Goal: Task Accomplishment & Management: Use online tool/utility

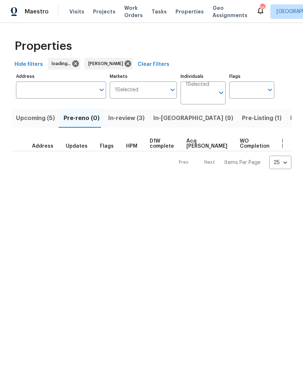
click at [163, 119] on span "In-reno (9)" at bounding box center [194, 118] width 80 height 10
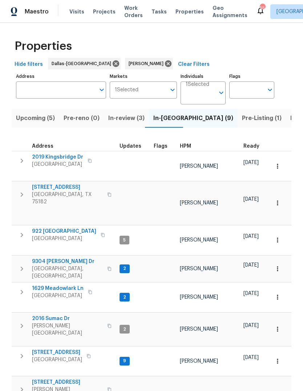
scroll to position [6, 0]
click at [242, 120] on span "Pre-Listing (1)" at bounding box center [262, 118] width 40 height 10
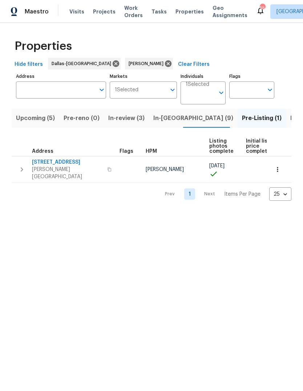
click at [57, 160] on span "4117 Gaillardia Way" at bounding box center [67, 162] width 71 height 7
click at [163, 122] on span "In-reno (9)" at bounding box center [194, 118] width 80 height 10
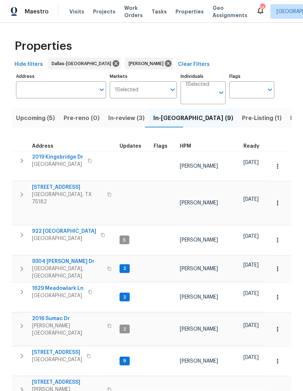
scroll to position [23, 0]
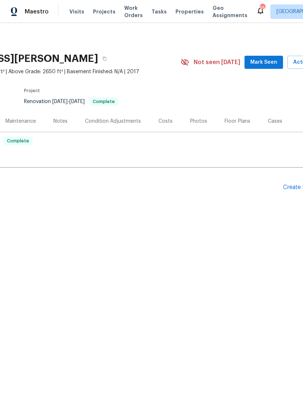
scroll to position [0, 84]
click at [196, 124] on div "Photos" at bounding box center [197, 121] width 17 height 7
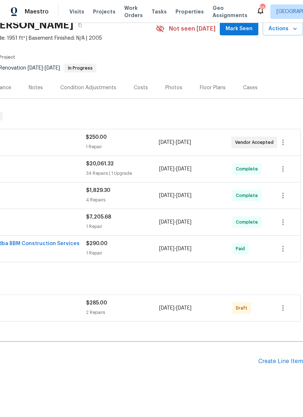
scroll to position [33, 108]
click at [286, 309] on icon "button" at bounding box center [283, 307] width 9 height 9
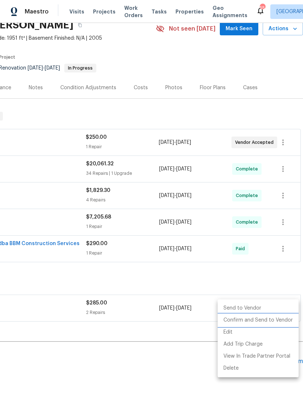
click at [276, 321] on li "Confirm and Send to Vendor" at bounding box center [258, 320] width 81 height 12
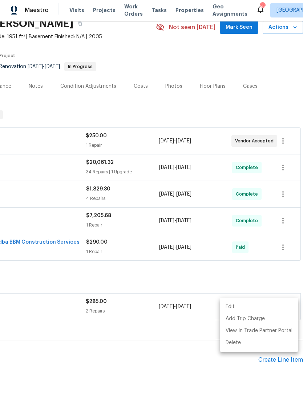
click at [162, 343] on div at bounding box center [151, 208] width 303 height 417
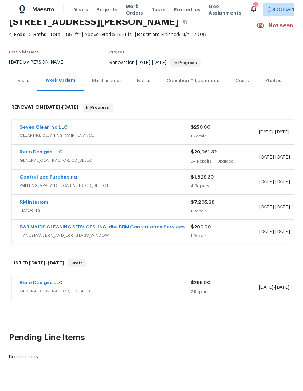
scroll to position [33, 0]
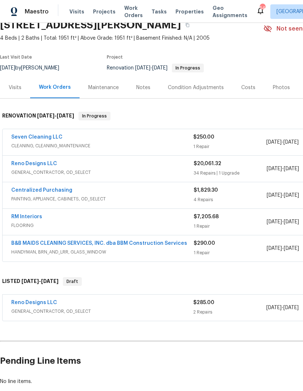
click at [174, 170] on span "GENERAL_CONTRACTOR, OD_SELECT" at bounding box center [102, 172] width 183 height 7
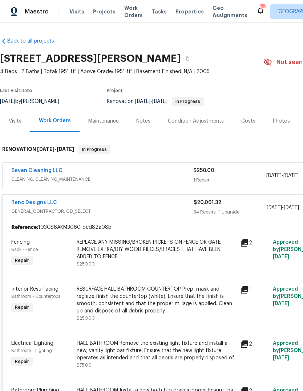
scroll to position [0, 0]
